Goal: Transaction & Acquisition: Download file/media

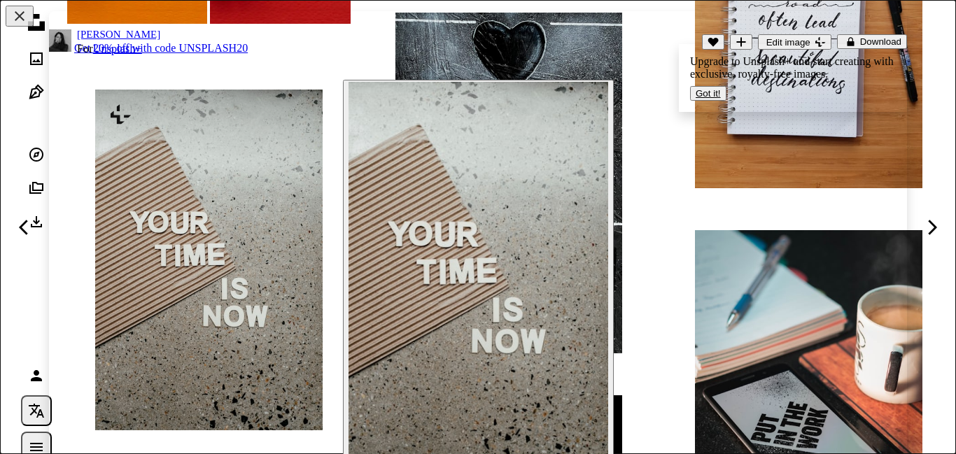
scroll to position [29, 0]
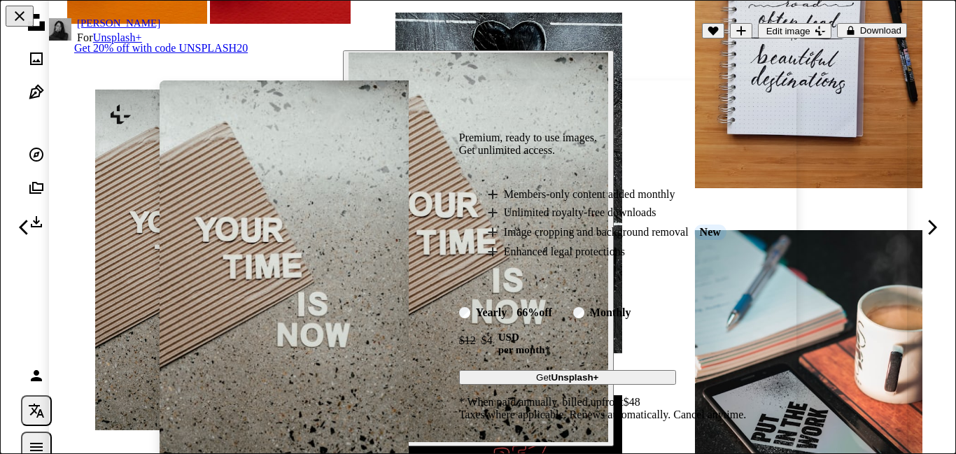
click at [480, 35] on div "An X shape Premium, ready to use images. Get unlimited access. A plus sign Memb…" at bounding box center [478, 227] width 956 height 454
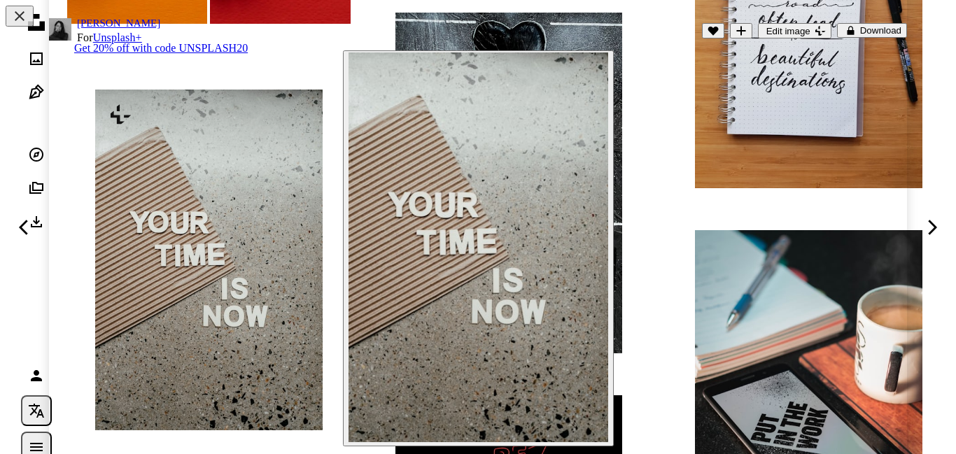
click at [390, 28] on header "[PERSON_NAME] For Unsplash+ A heart A plus sign Edit image Plus sign for Unspla…" at bounding box center [478, 31] width 858 height 62
click at [955, 276] on link "Chevron right" at bounding box center [931, 227] width 49 height 134
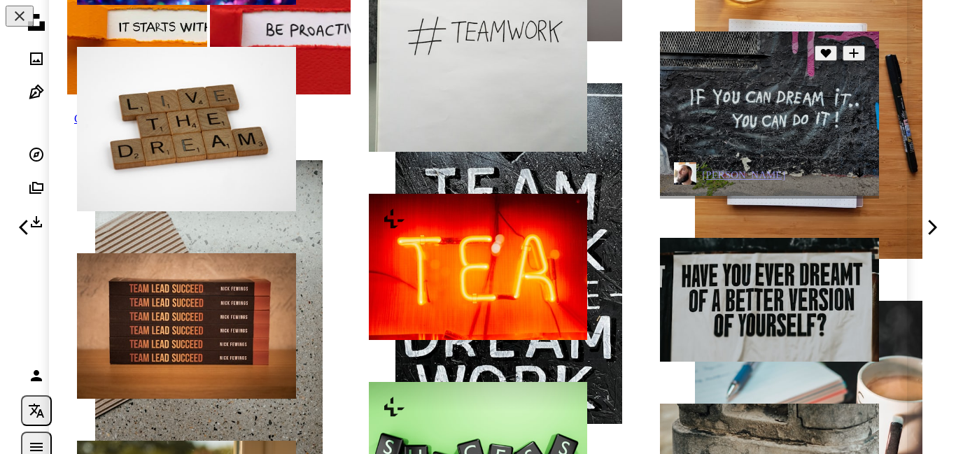
scroll to position [2480, 0]
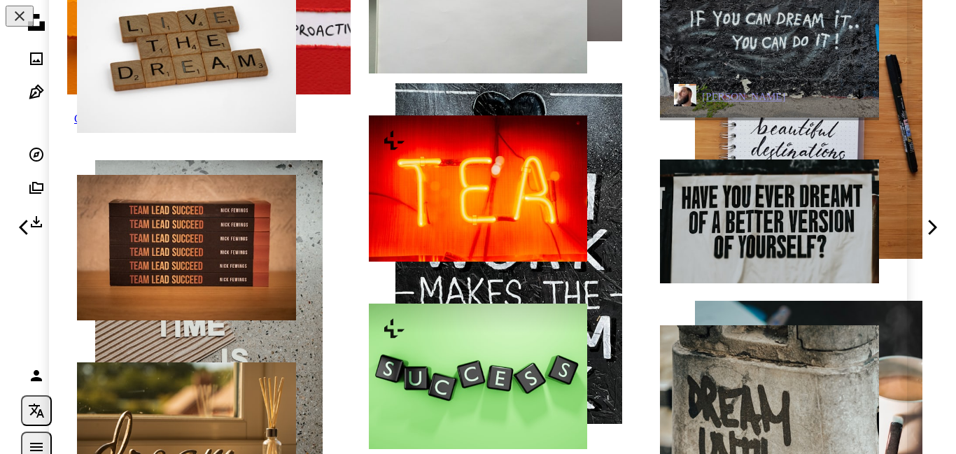
click at [735, 117] on img at bounding box center [769, 35] width 219 height 164
